Goal: Use online tool/utility: Utilize a website feature to perform a specific function

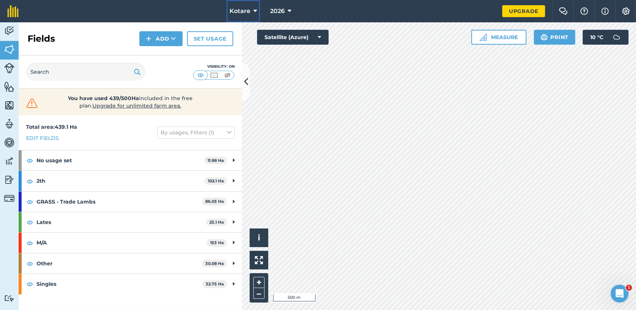
click at [256, 10] on icon at bounding box center [255, 11] width 4 height 9
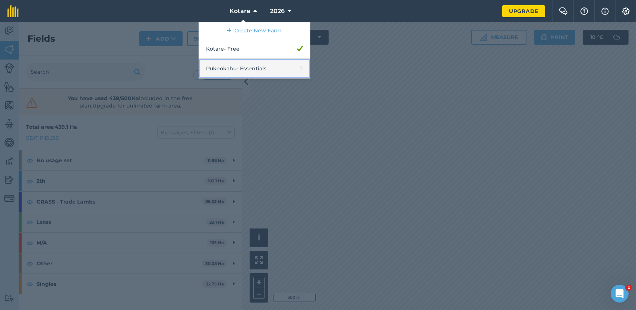
click at [238, 69] on link "Pukeokahu - Essentials" at bounding box center [255, 69] width 112 height 20
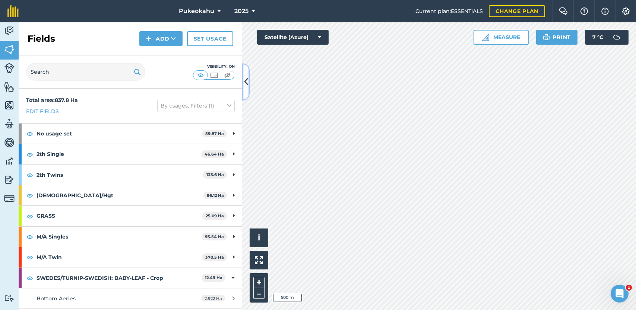
click at [244, 85] on icon at bounding box center [246, 82] width 4 height 13
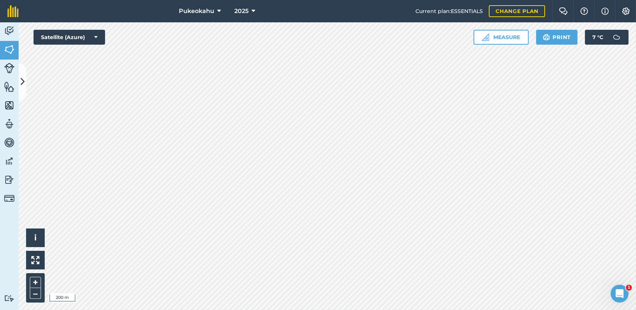
click at [43, 294] on div "+ –" at bounding box center [35, 287] width 19 height 29
click at [35, 295] on button "–" at bounding box center [35, 293] width 11 height 11
click at [515, 36] on button "Measure" at bounding box center [500, 37] width 55 height 15
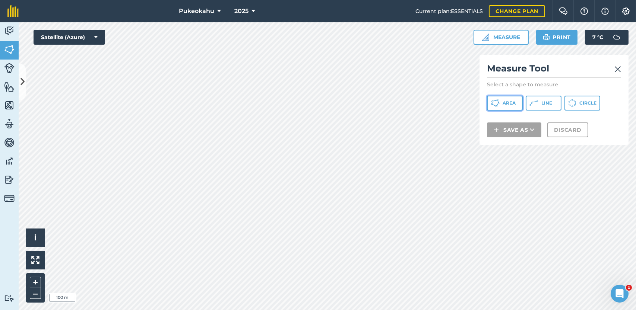
click at [499, 102] on icon at bounding box center [495, 103] width 9 height 9
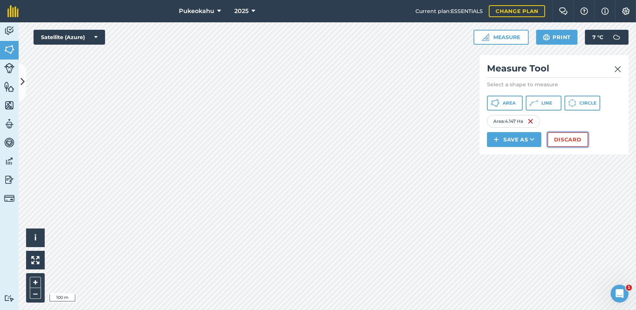
click at [574, 134] on button "Discard" at bounding box center [567, 139] width 41 height 15
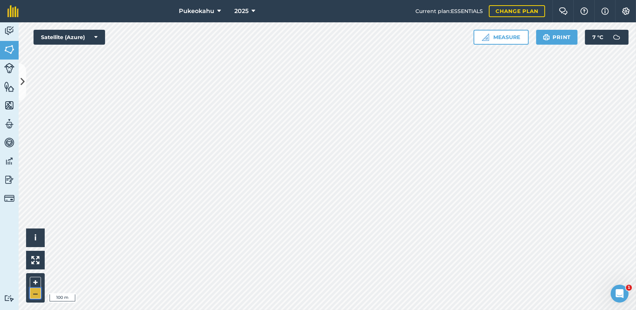
click at [37, 294] on button "–" at bounding box center [35, 293] width 11 height 11
click at [36, 294] on button "–" at bounding box center [35, 293] width 11 height 11
click at [35, 295] on button "–" at bounding box center [35, 293] width 11 height 11
